Goal: Task Accomplishment & Management: Complete application form

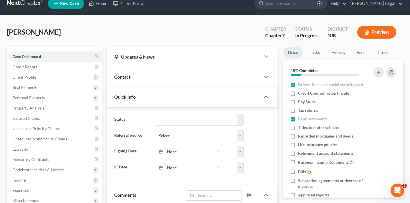
scroll to position [8, 0]
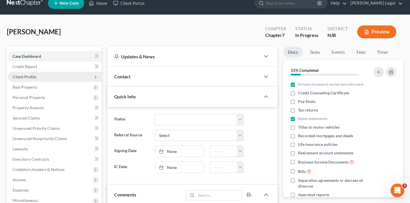
click at [51, 78] on span "Client Profile" at bounding box center [55, 77] width 94 height 10
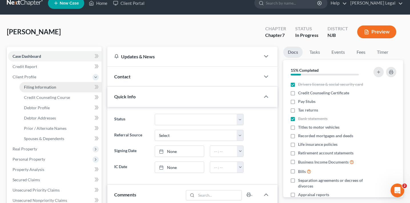
click at [47, 85] on span "Filing Information" at bounding box center [40, 87] width 32 height 5
select select "1"
select select "0"
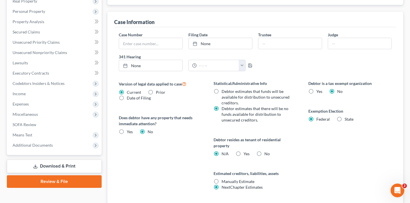
scroll to position [156, 0]
click at [147, 43] on input "text" at bounding box center [150, 43] width 63 height 11
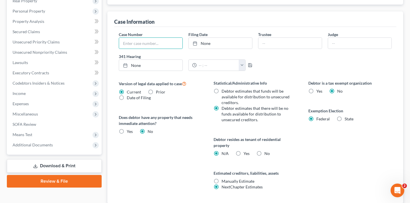
click at [166, 27] on div "Case Number Filing Date None close Date Time chevron_left [DATE] chevron_right …" at bounding box center [255, 115] width 282 height 176
click at [166, 26] on div "Case Information" at bounding box center [255, 18] width 282 height 15
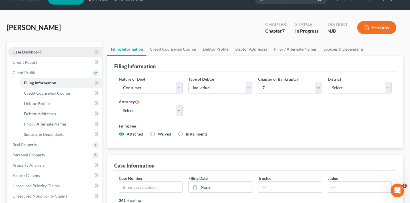
scroll to position [0, 0]
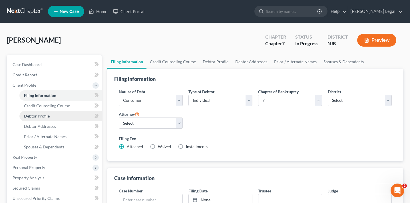
click at [47, 111] on link "Debtor Profile" at bounding box center [60, 116] width 82 height 10
select select "1"
select select "2"
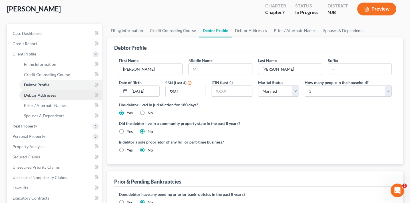
scroll to position [31, 0]
click at [56, 94] on link "Debtor Addresses" at bounding box center [60, 95] width 82 height 10
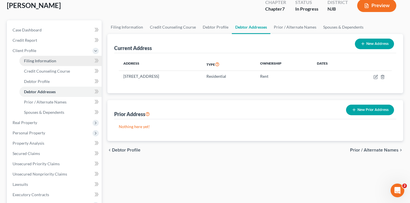
scroll to position [35, 0]
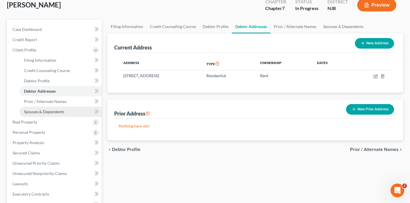
click at [59, 111] on span "Spouses & Dependents" at bounding box center [44, 111] width 40 height 5
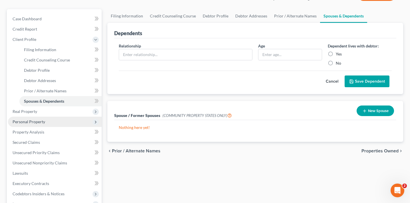
scroll to position [46, 0]
